Goal: Find specific page/section: Find specific page/section

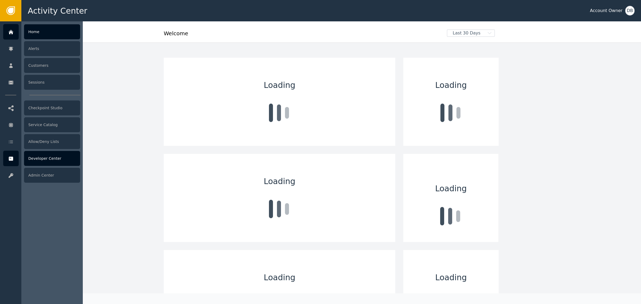
click at [40, 161] on div "Developer Center" at bounding box center [52, 158] width 56 height 15
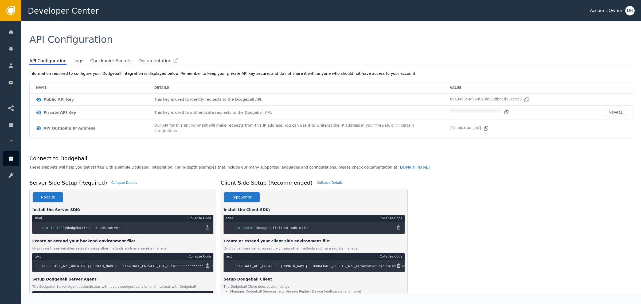
click at [68, 58] on span at bounding box center [70, 60] width 5 height 5
click at [74, 60] on span "Logs" at bounding box center [79, 61] width 10 height 7
